Goal: Task Accomplishment & Management: Complete application form

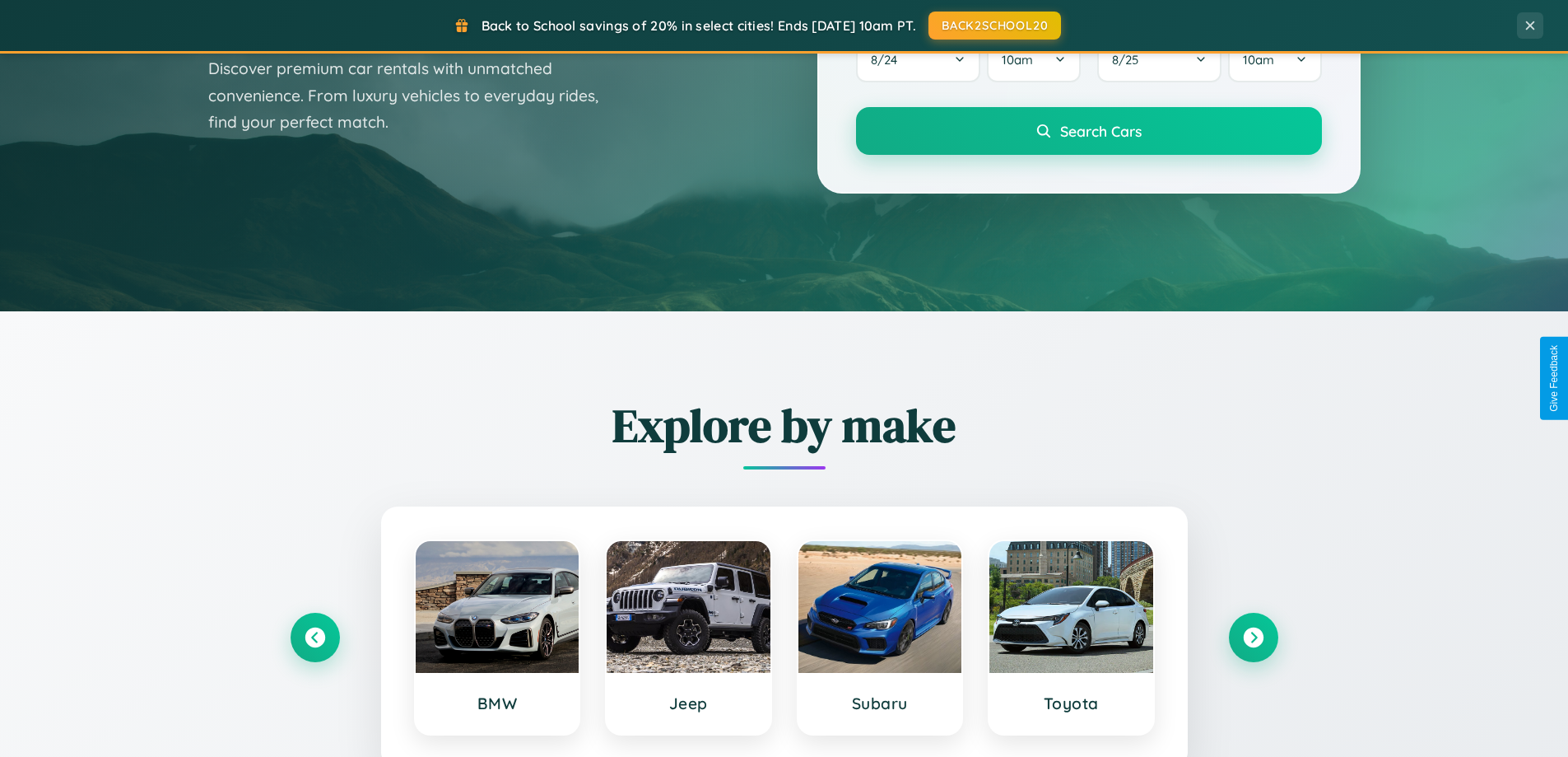
scroll to position [3168, 0]
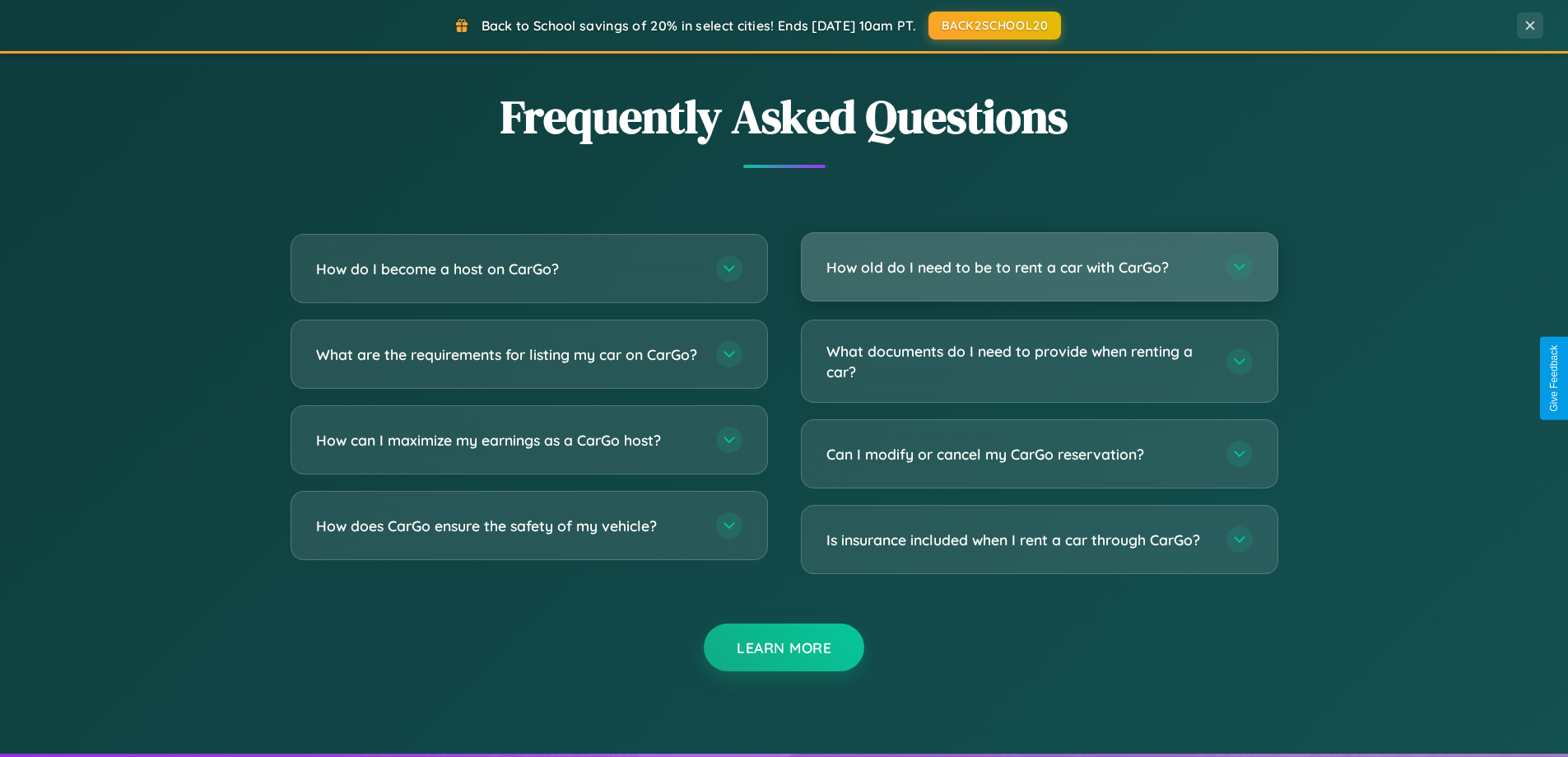
click at [1039, 267] on h3 "How old do I need to be to rent a car with CarGo?" at bounding box center [1018, 267] width 383 height 21
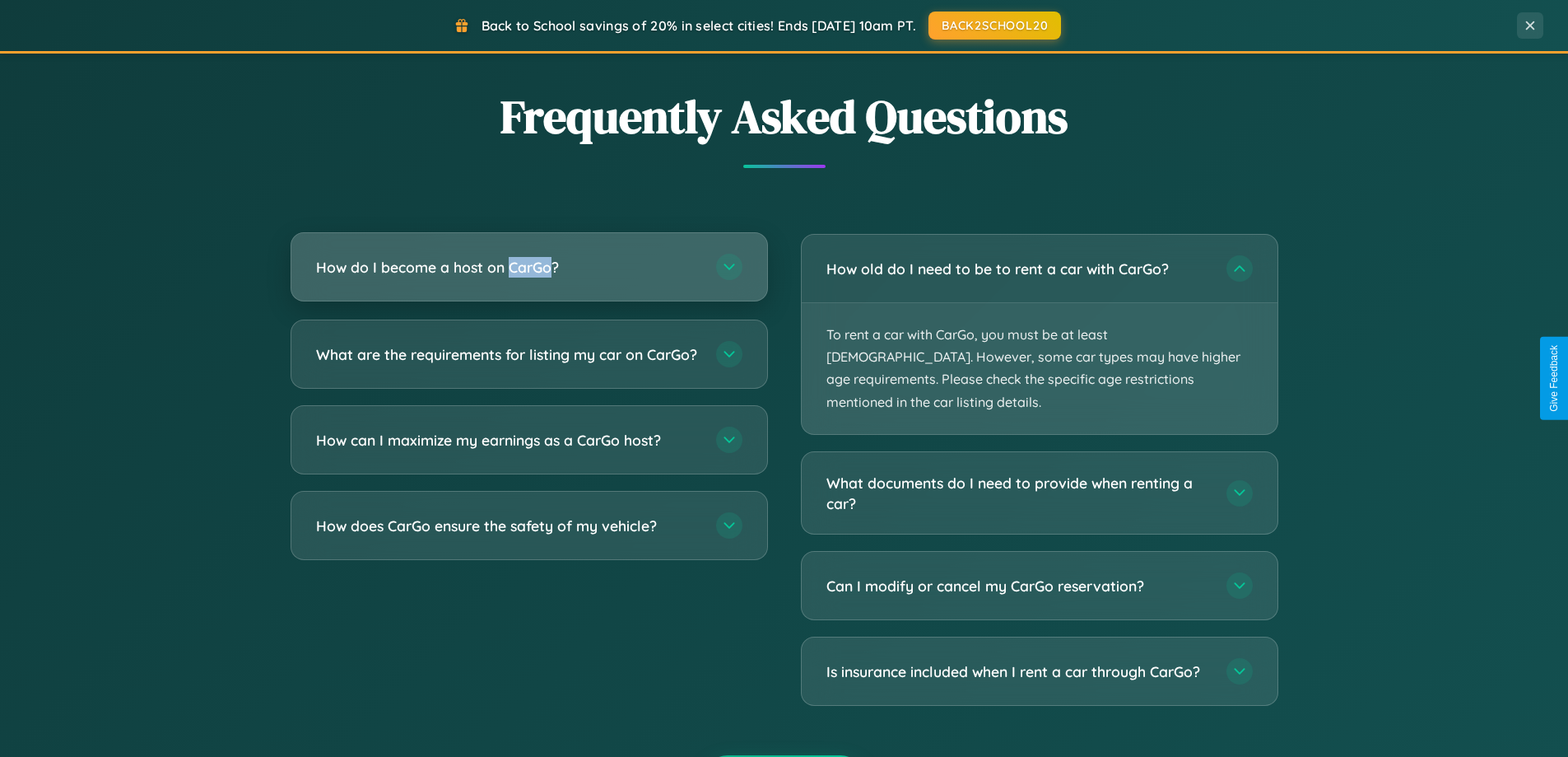
click at [529, 267] on h3 "How do I become a host on CarGo?" at bounding box center [508, 267] width 383 height 21
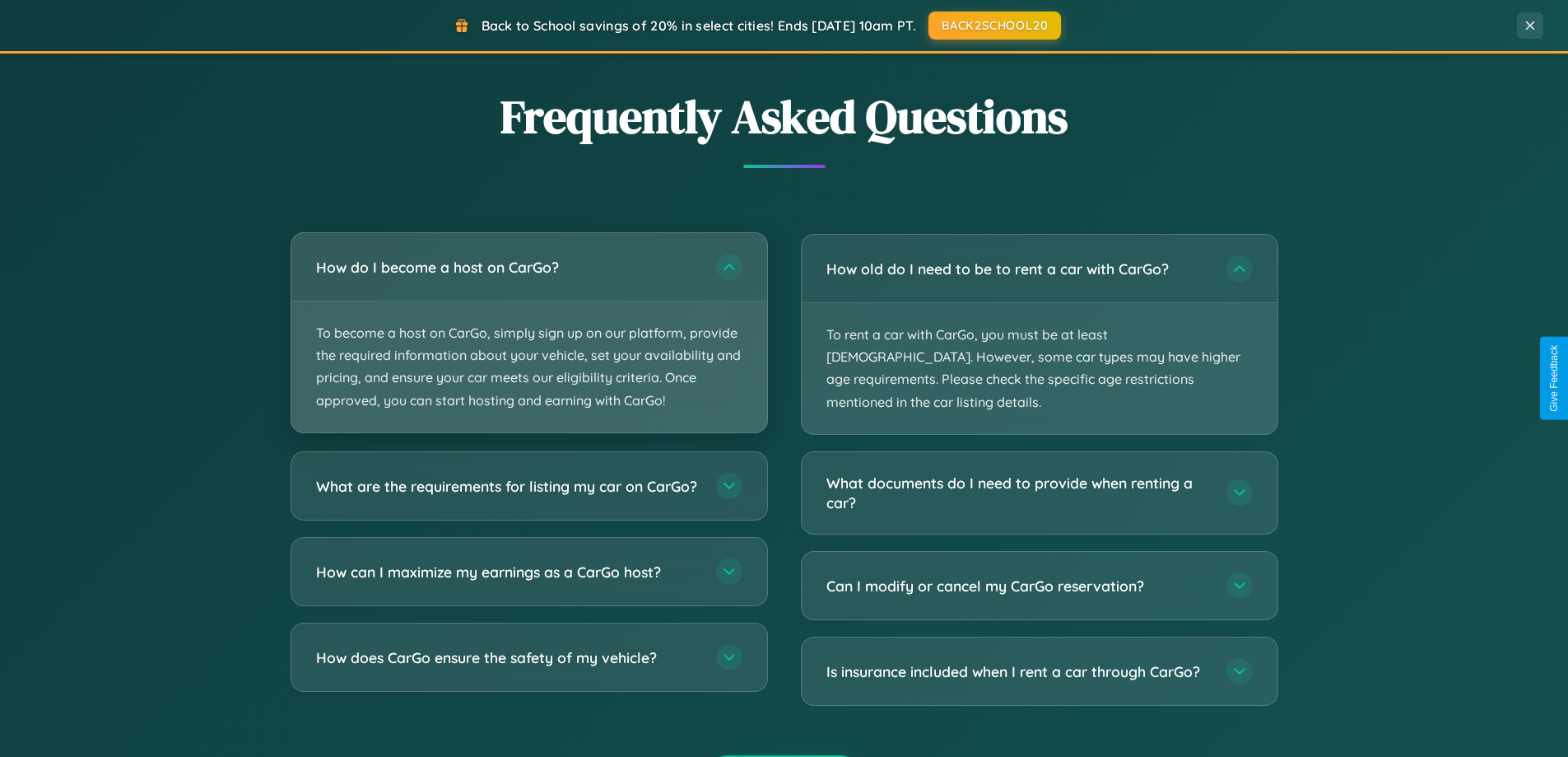
click at [529, 332] on p "To become a host on CarGo, simply sign up on our platform, provide the required…" at bounding box center [529, 367] width 476 height 131
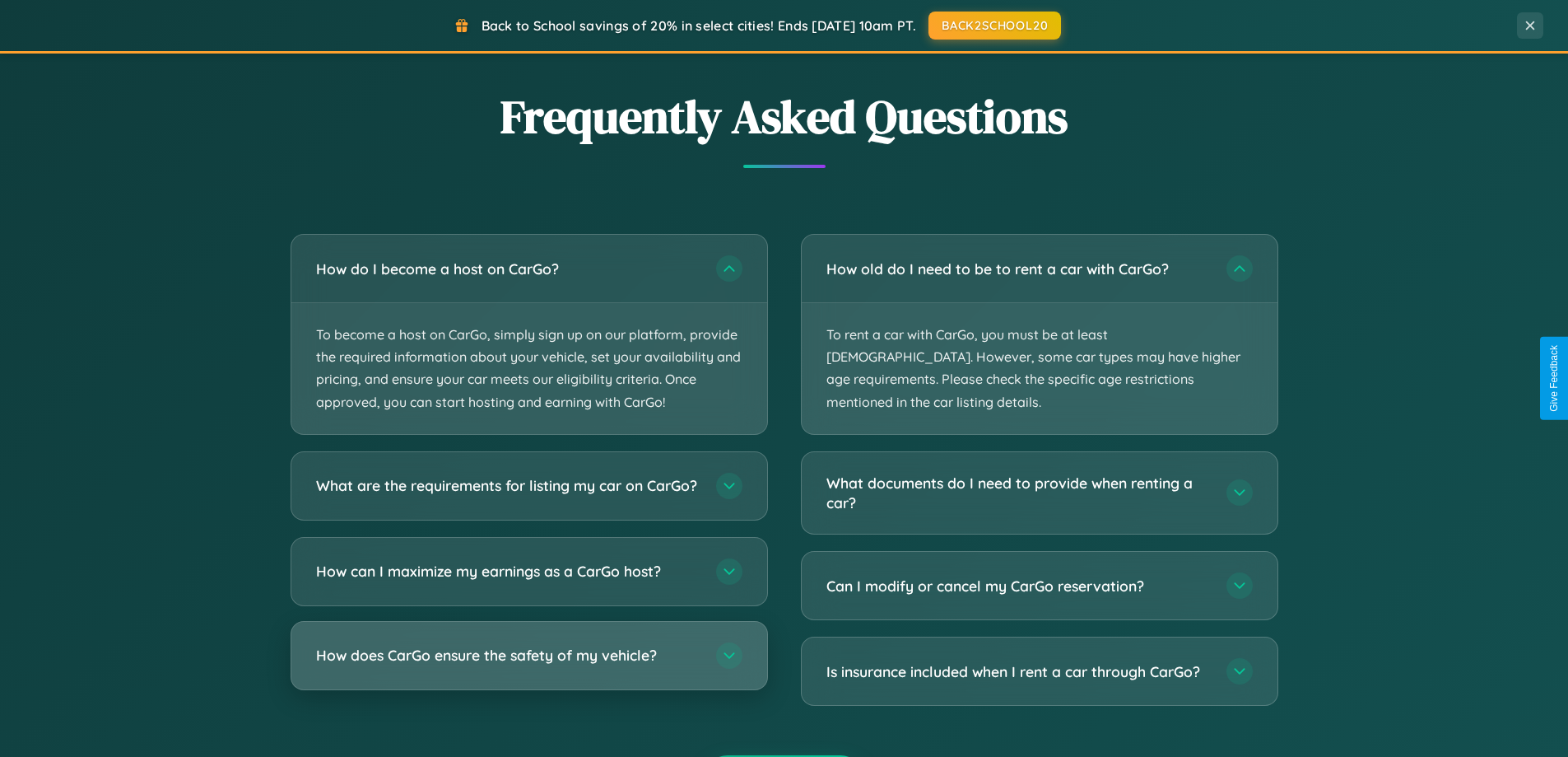
click at [529, 666] on h3 "How does CarGo ensure the safety of my vehicle?" at bounding box center [508, 655] width 383 height 21
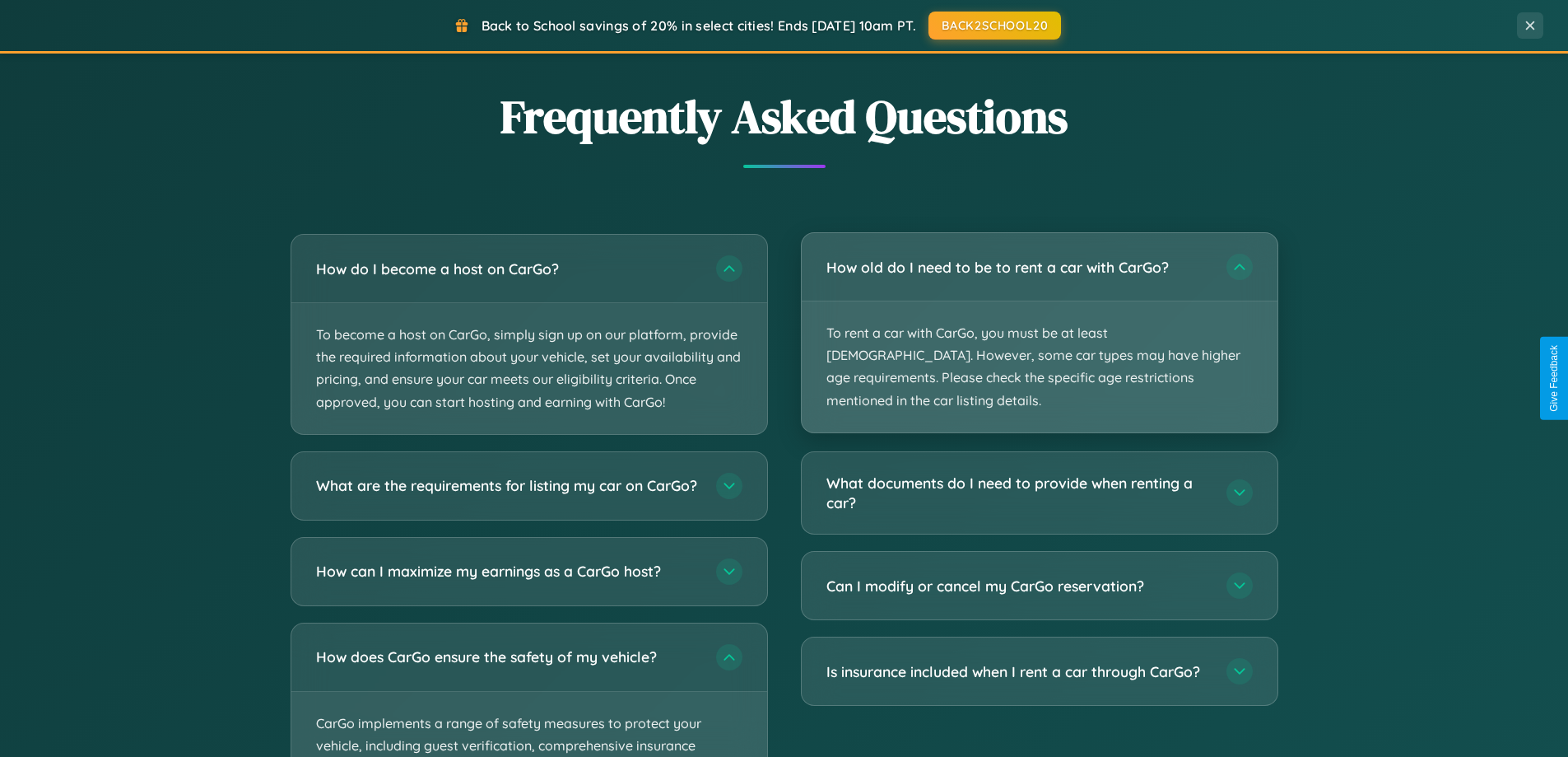
click at [1039, 323] on p "To rent a car with CarGo, you must be at least [DEMOGRAPHIC_DATA]. However, som…" at bounding box center [1039, 367] width 476 height 131
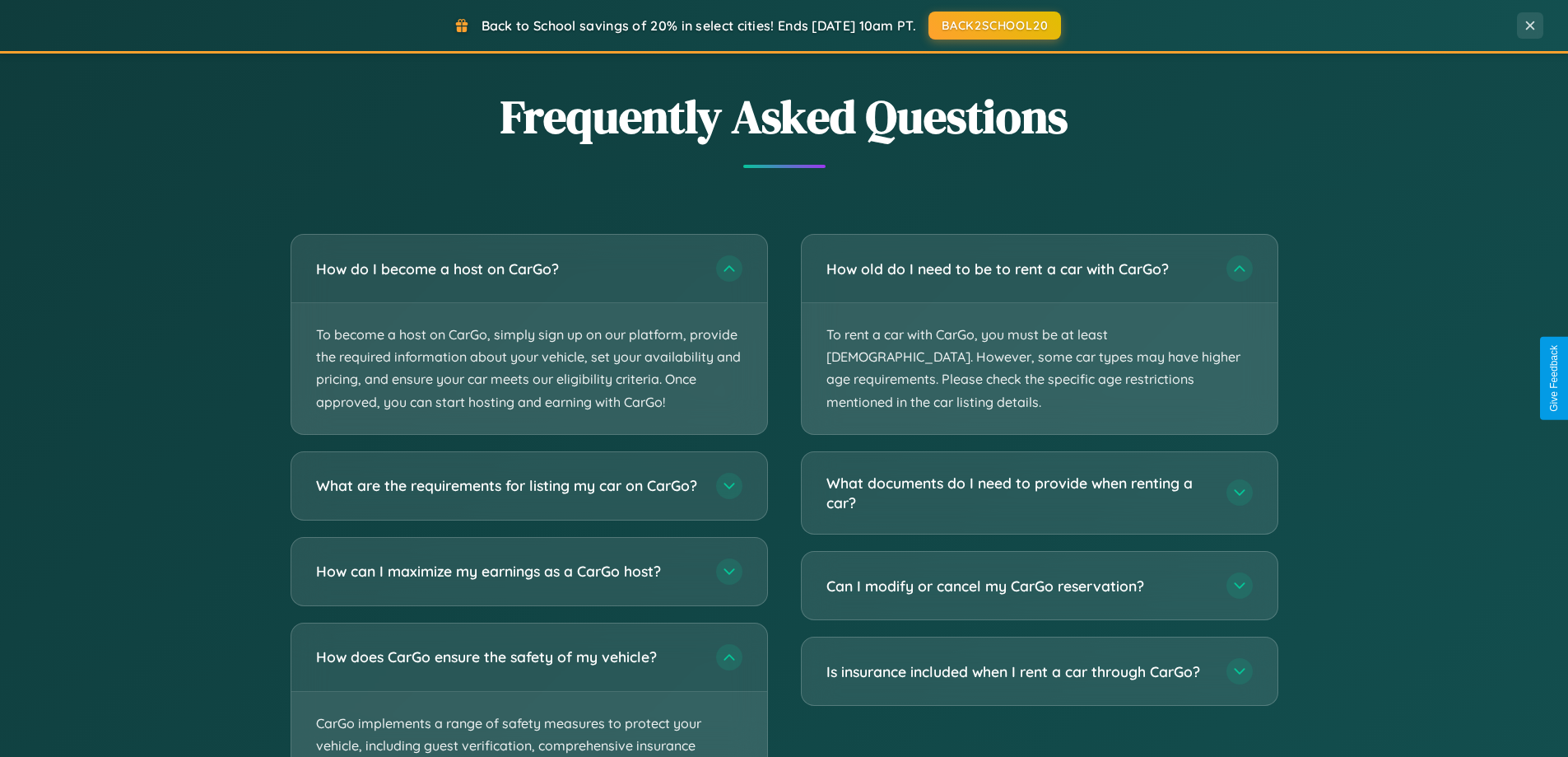
scroll to position [0, 0]
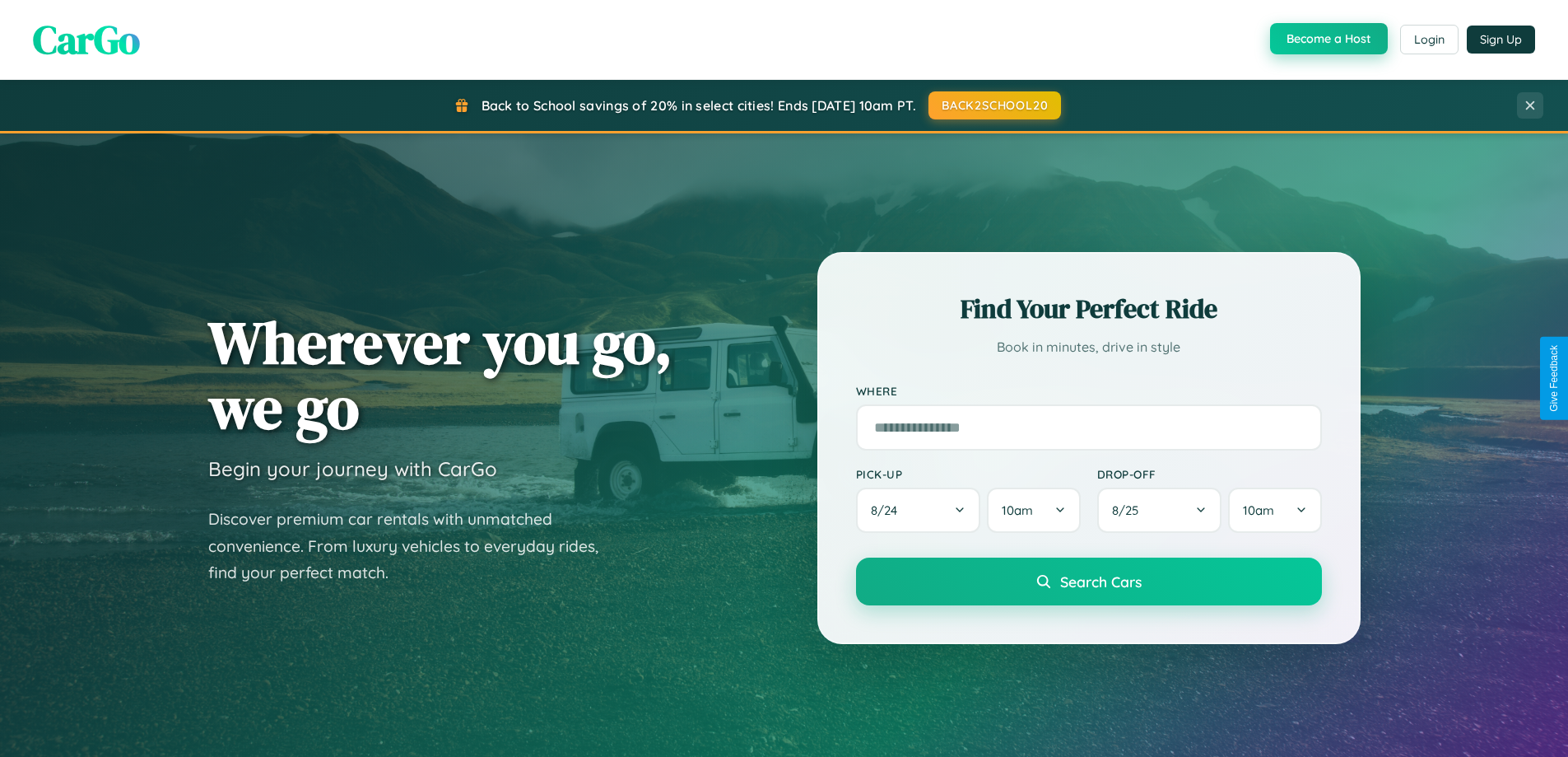
click at [1327, 39] on button "Become a Host" at bounding box center [1329, 38] width 117 height 31
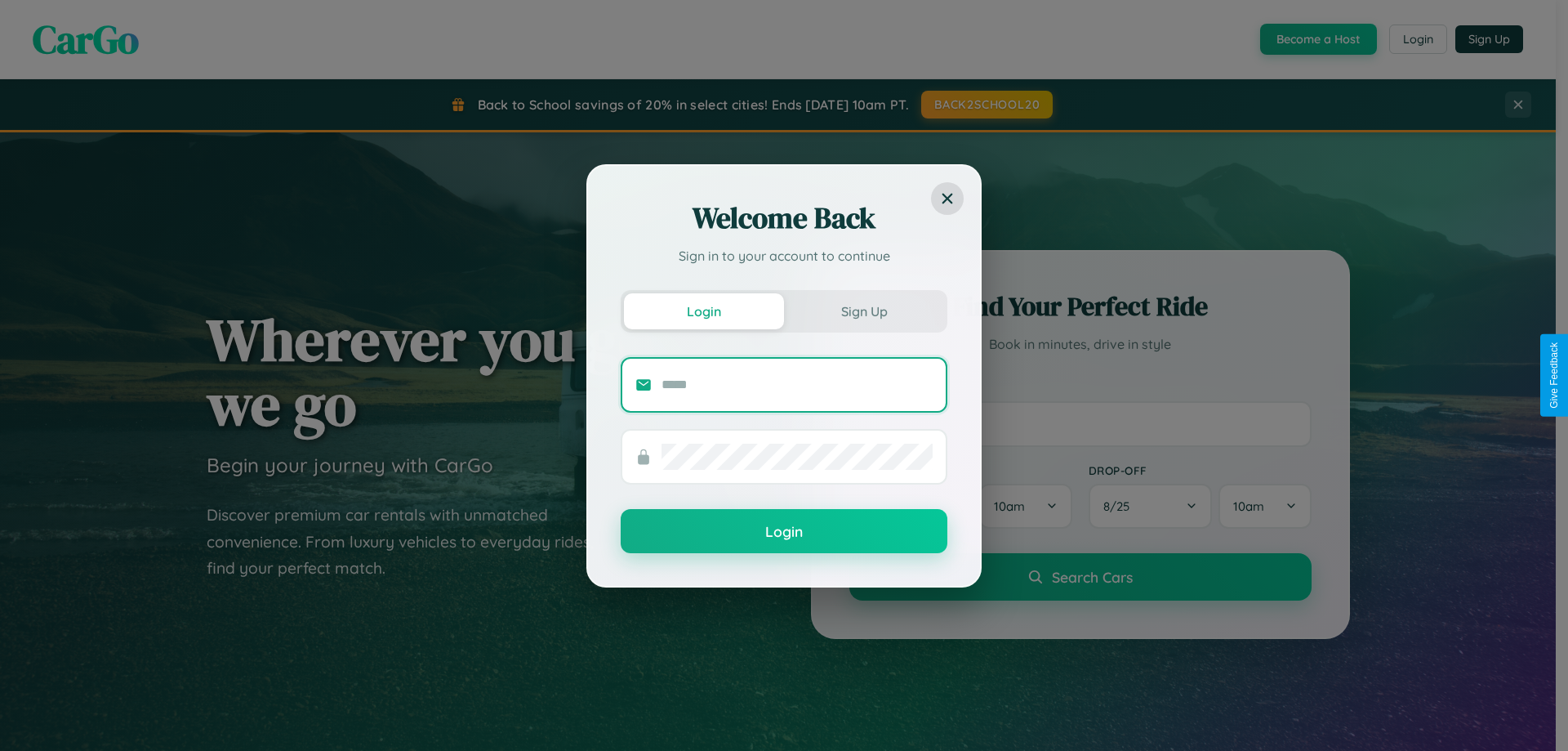
click at [797, 384] on input "text" at bounding box center [797, 384] width 271 height 26
type input "**********"
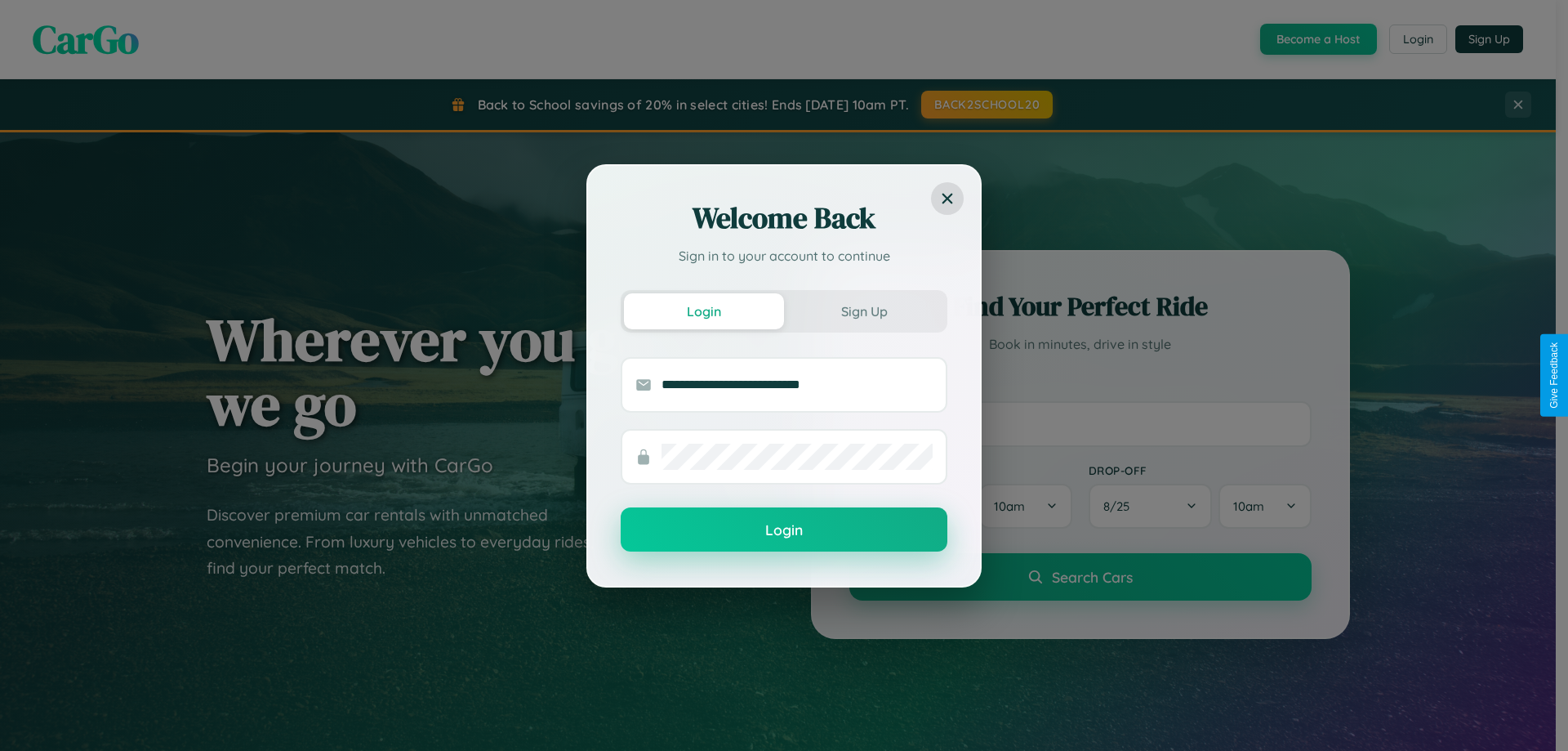
click at [784, 530] on button "Login" at bounding box center [784, 529] width 326 height 44
